Goal: Task Accomplishment & Management: Complete application form

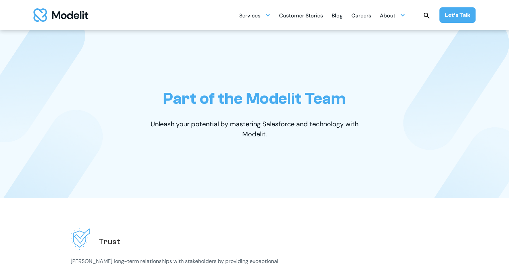
click at [361, 13] on div "Careers" at bounding box center [362, 16] width 20 height 13
click at [360, 15] on div "Careers" at bounding box center [362, 16] width 20 height 13
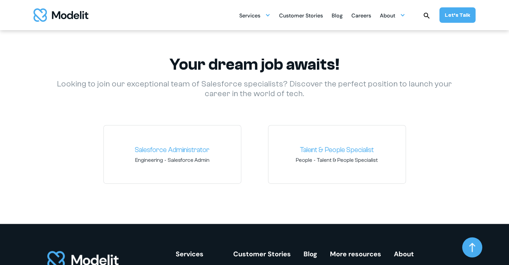
scroll to position [958, 0]
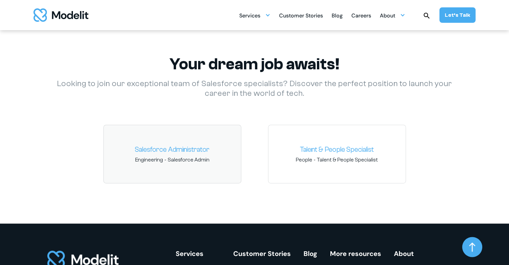
click at [182, 154] on link "Salesforce Administrator" at bounding box center [172, 149] width 127 height 11
